Goal: Transaction & Acquisition: Purchase product/service

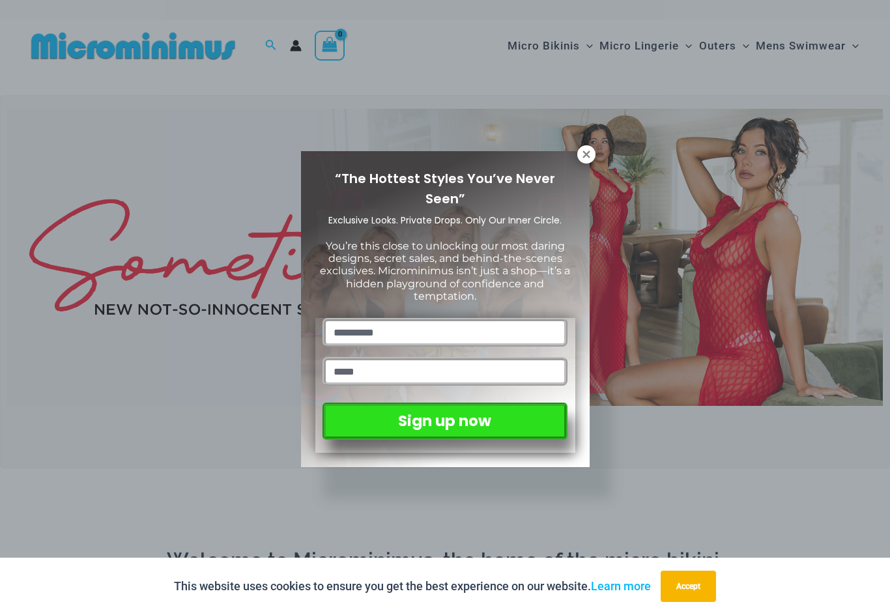
click at [582, 160] on button at bounding box center [586, 154] width 18 height 18
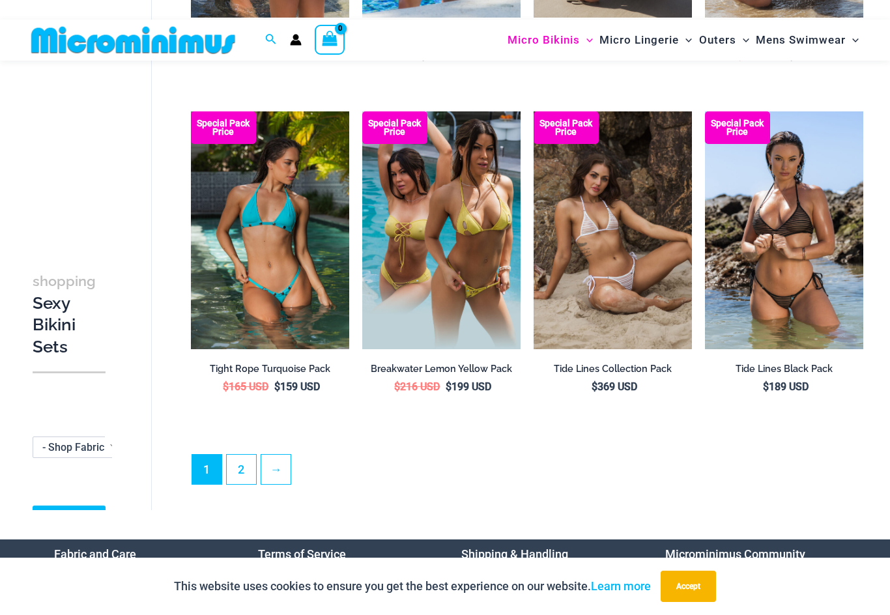
scroll to position [2396, 0]
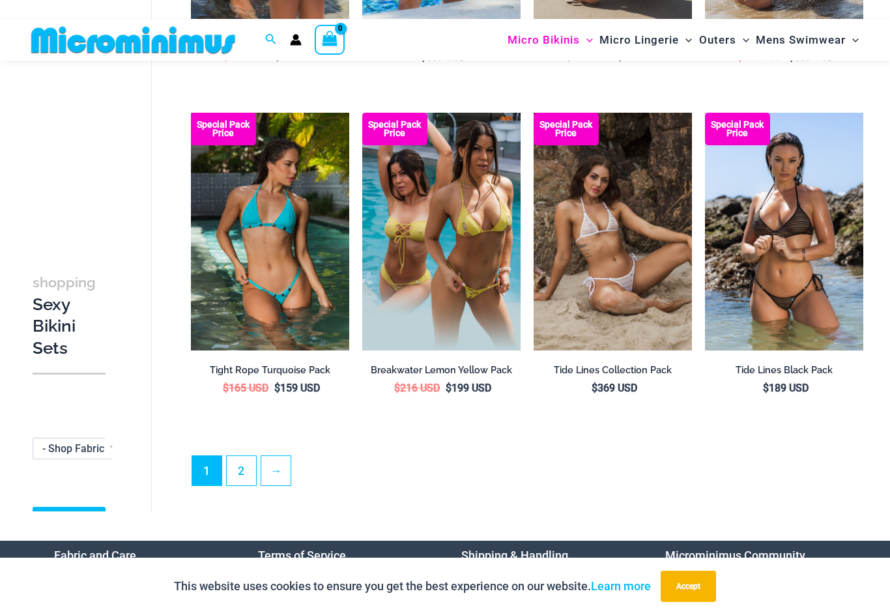
click at [239, 456] on link "2" at bounding box center [241, 470] width 29 height 29
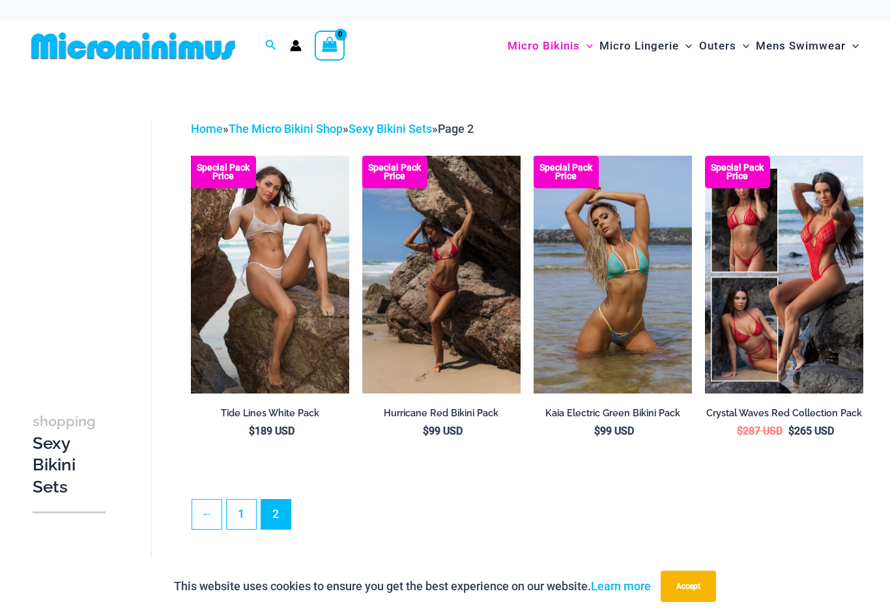
click at [236, 512] on link "1" at bounding box center [241, 514] width 29 height 29
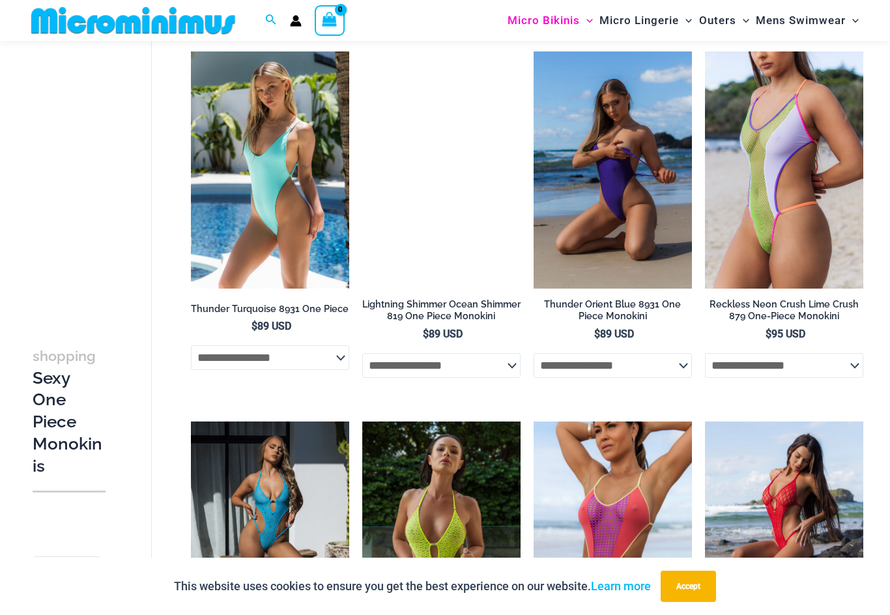
scroll to position [1572, 0]
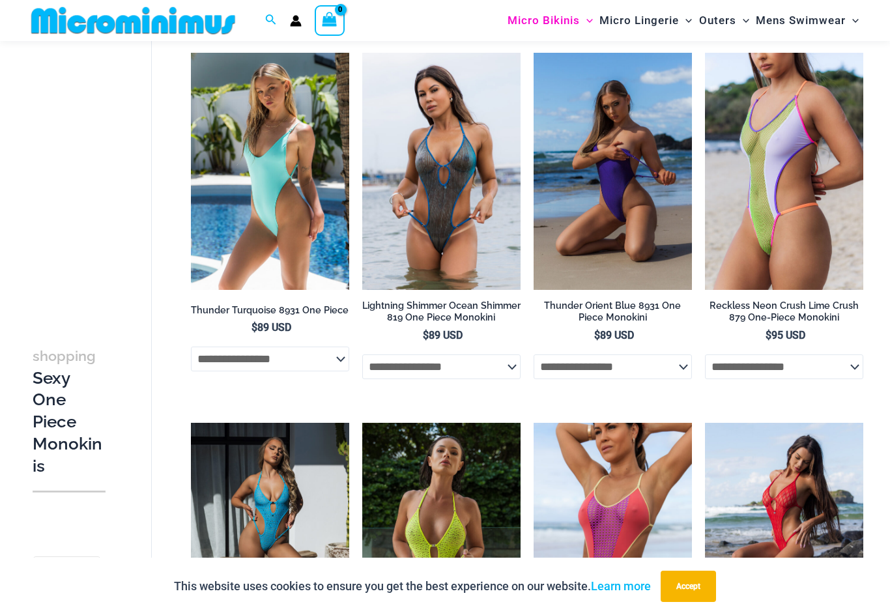
click at [534, 53] on img at bounding box center [534, 53] width 0 height 0
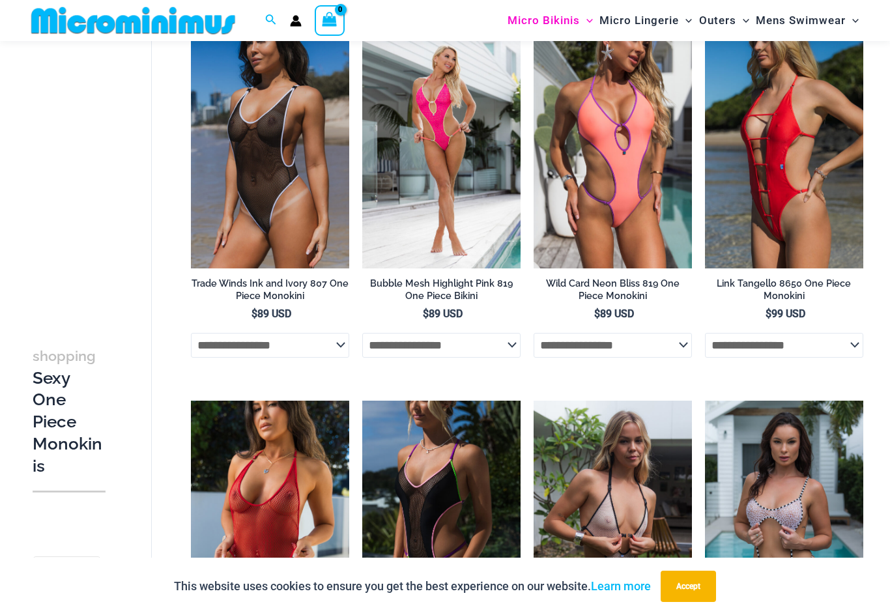
scroll to position [0, 0]
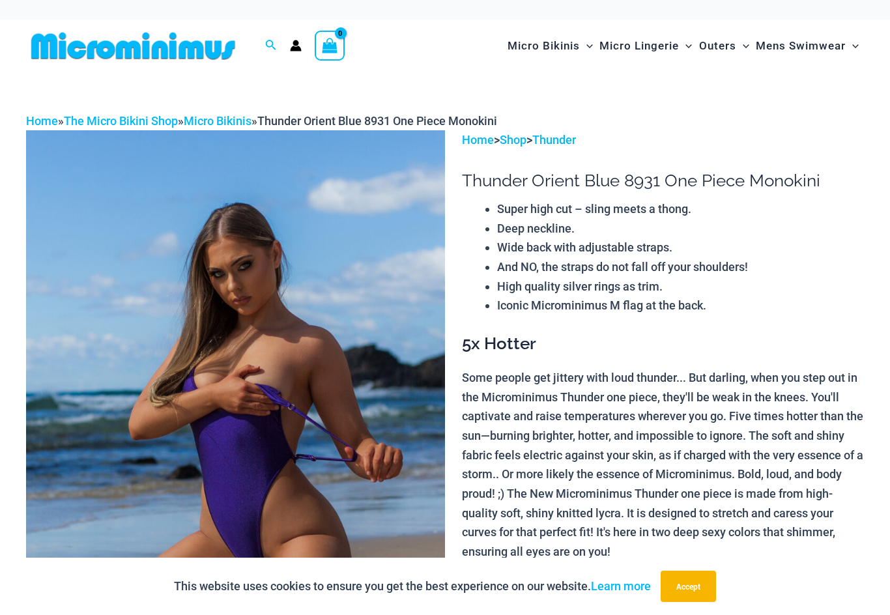
scroll to position [1, 0]
